Goal: Transaction & Acquisition: Purchase product/service

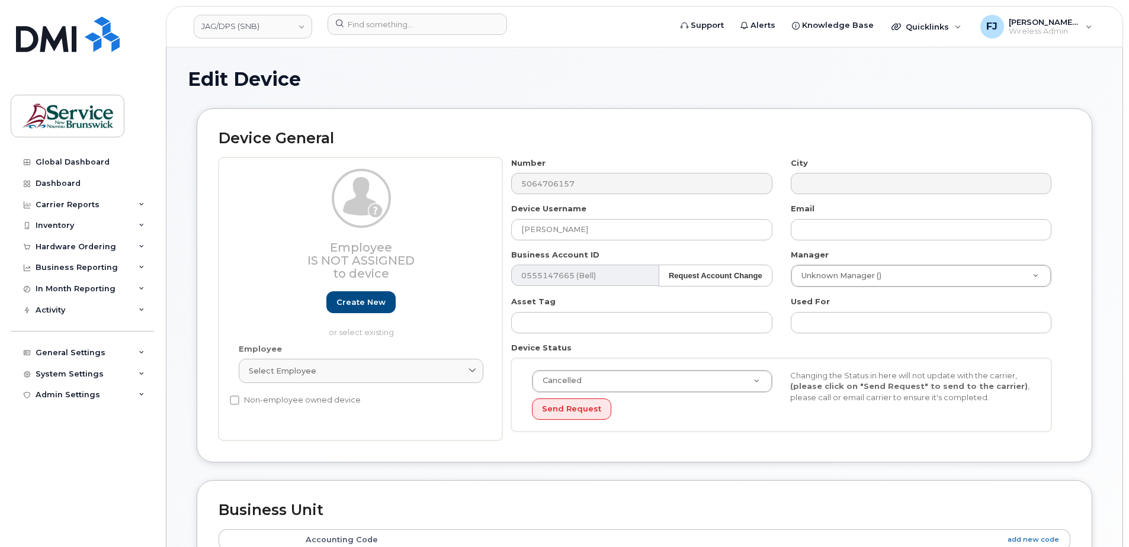
select select "cancelled"
select select "35188023"
click at [259, 24] on link "JAG/DPS (SNB)" at bounding box center [253, 27] width 119 height 24
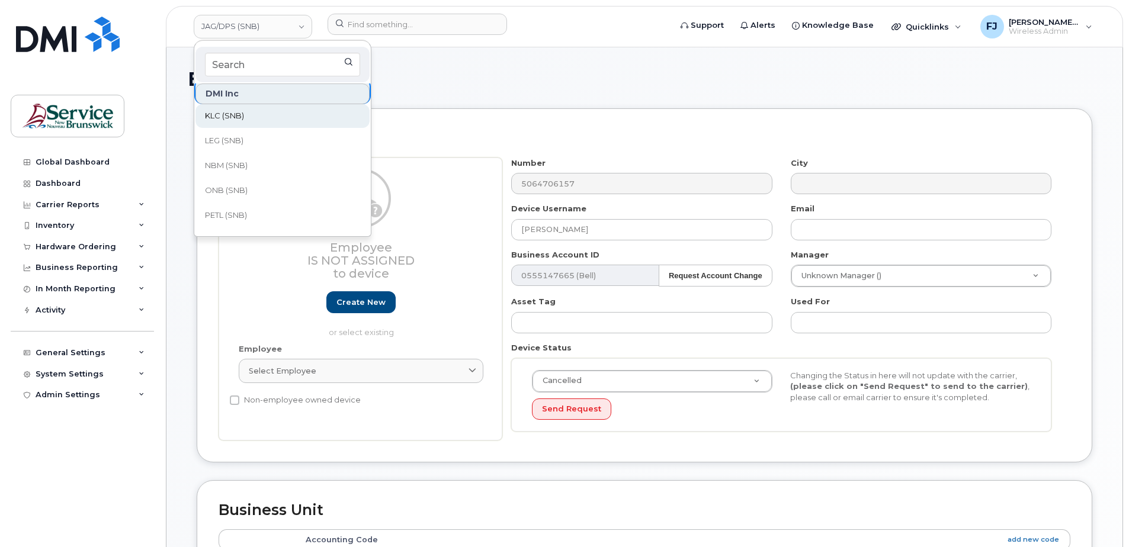
scroll to position [533, 0]
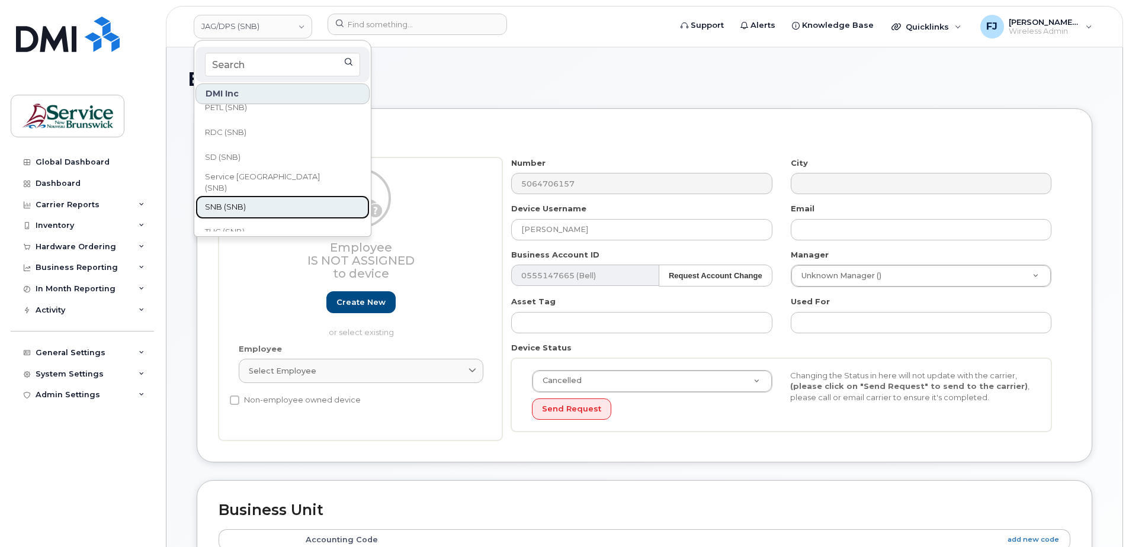
click at [265, 213] on link "SNB (SNB)" at bounding box center [283, 208] width 174 height 24
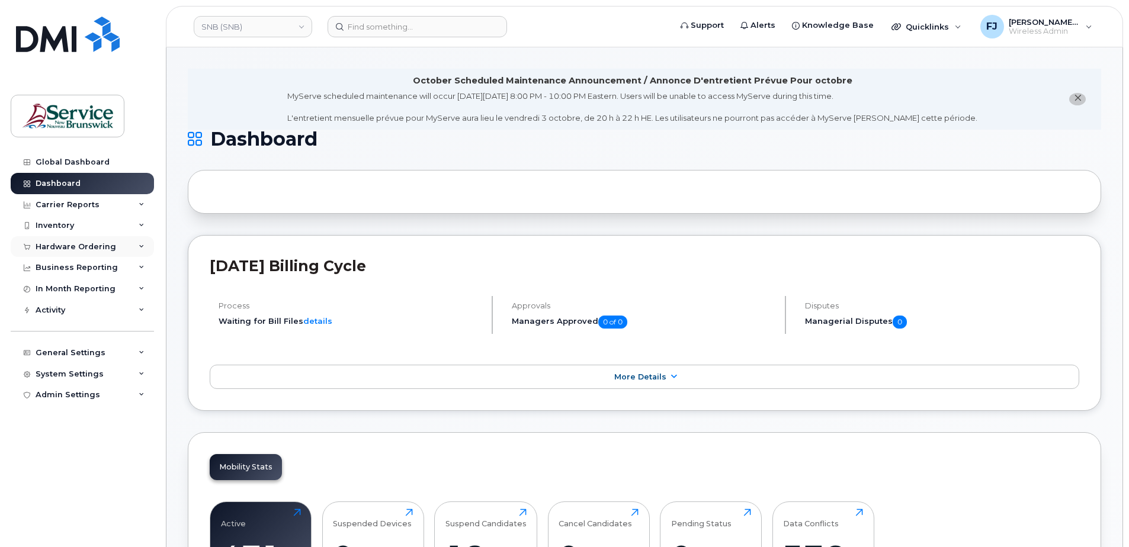
click at [124, 246] on div "Hardware Ordering" at bounding box center [82, 246] width 143 height 21
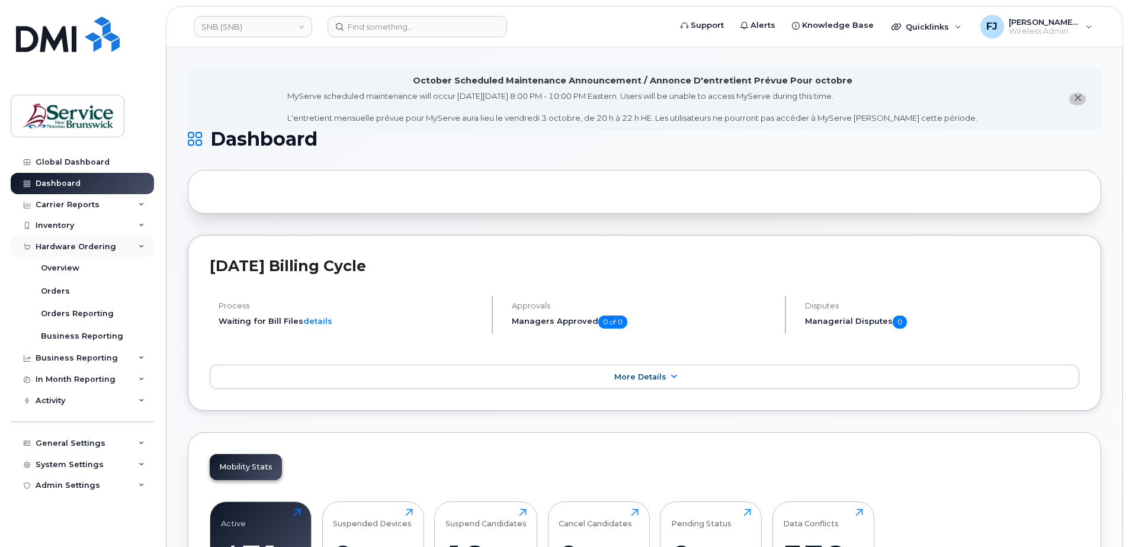
click at [81, 246] on div "Hardware Ordering" at bounding box center [76, 246] width 81 height 9
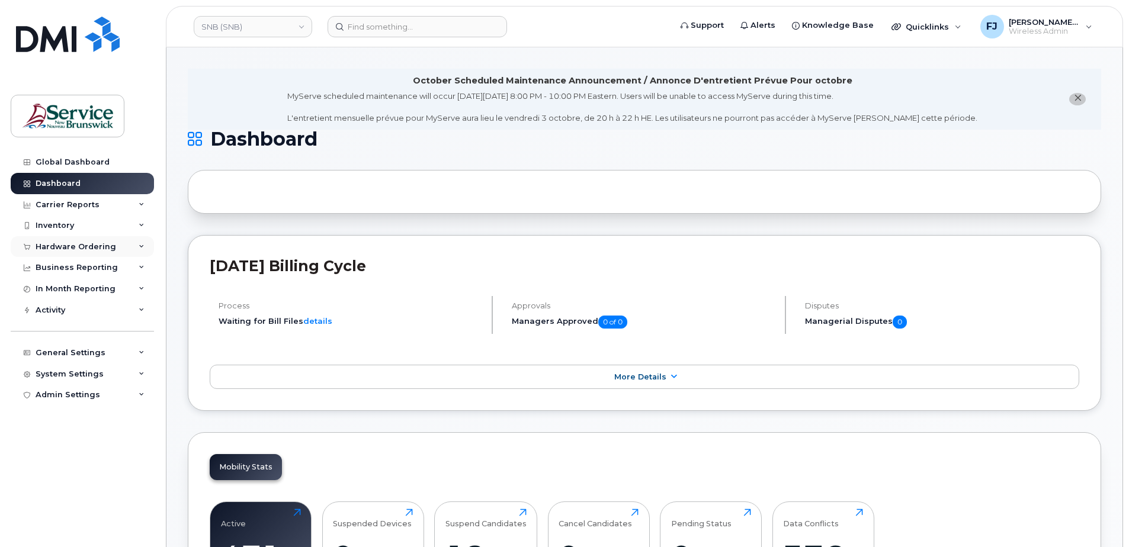
click at [72, 248] on div "Hardware Ordering" at bounding box center [76, 246] width 81 height 9
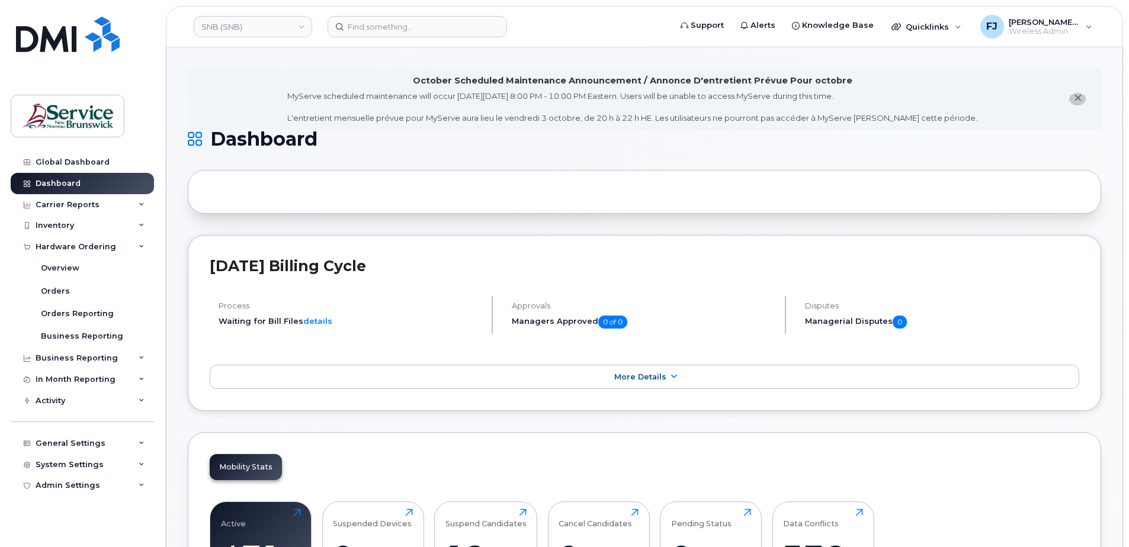
drag, startPoint x: 71, startPoint y: 248, endPoint x: 25, endPoint y: 285, distance: 59.0
click at [25, 285] on div "Hardware Ordering Overview Orders Orders Reporting Business Reporting" at bounding box center [84, 292] width 146 height 112
click at [66, 285] on link "Orders" at bounding box center [92, 291] width 123 height 23
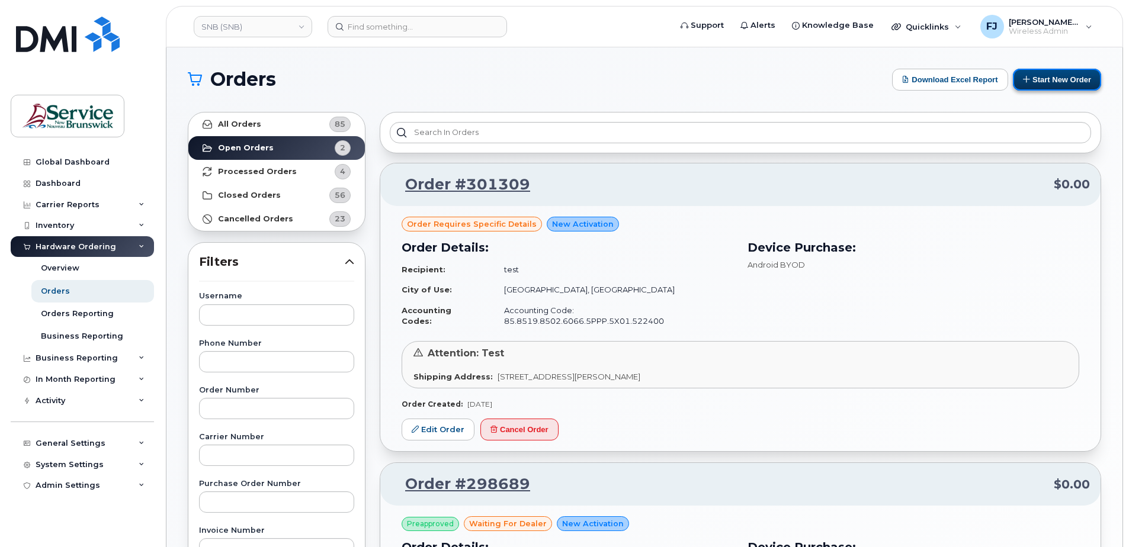
click at [1061, 86] on button "Start New Order" at bounding box center [1057, 80] width 88 height 22
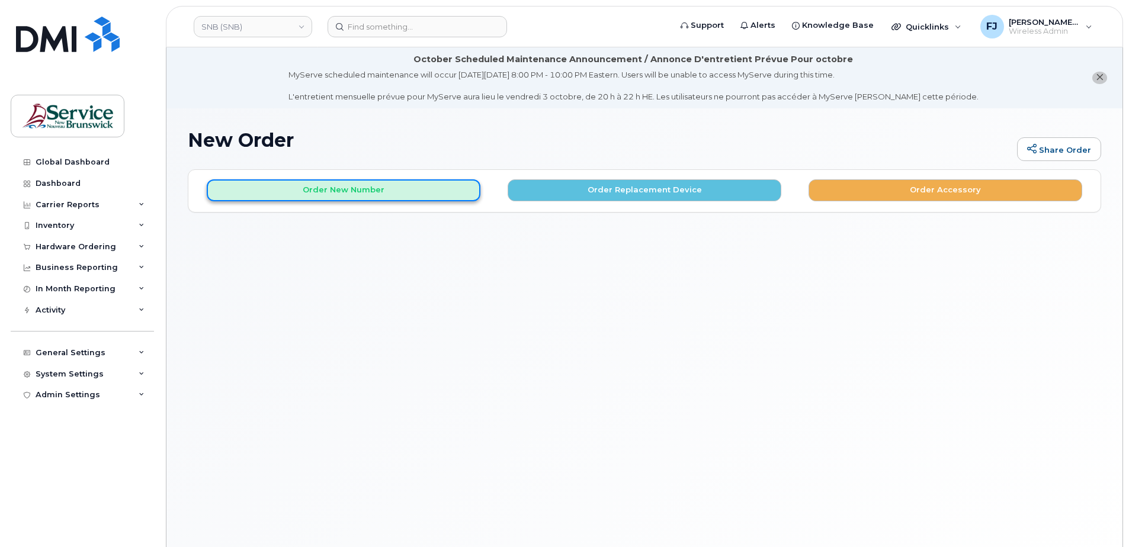
click at [379, 193] on button "Order New Number" at bounding box center [344, 191] width 274 height 22
